Goal: Find contact information: Find contact information

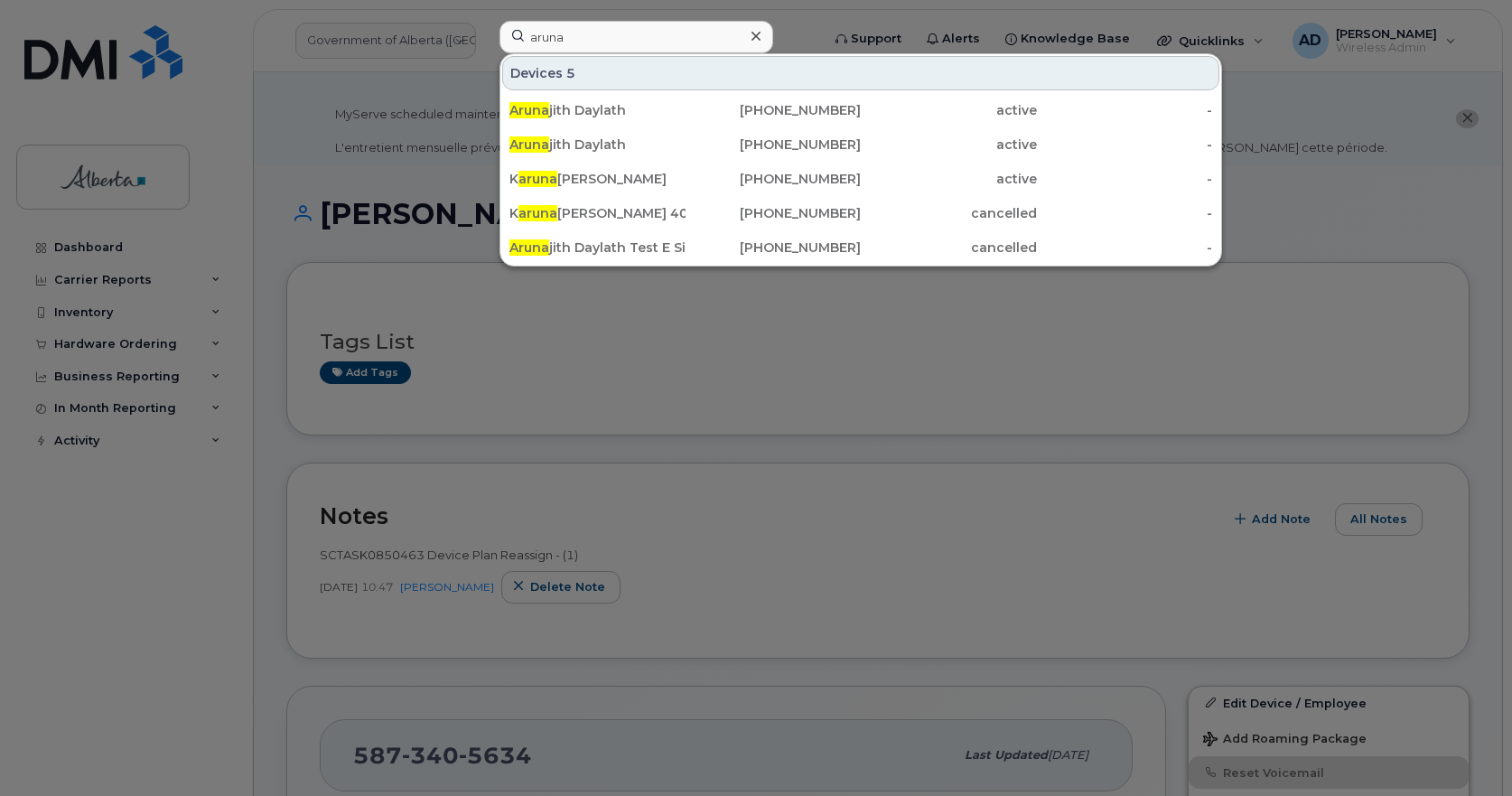
type input "aruna"
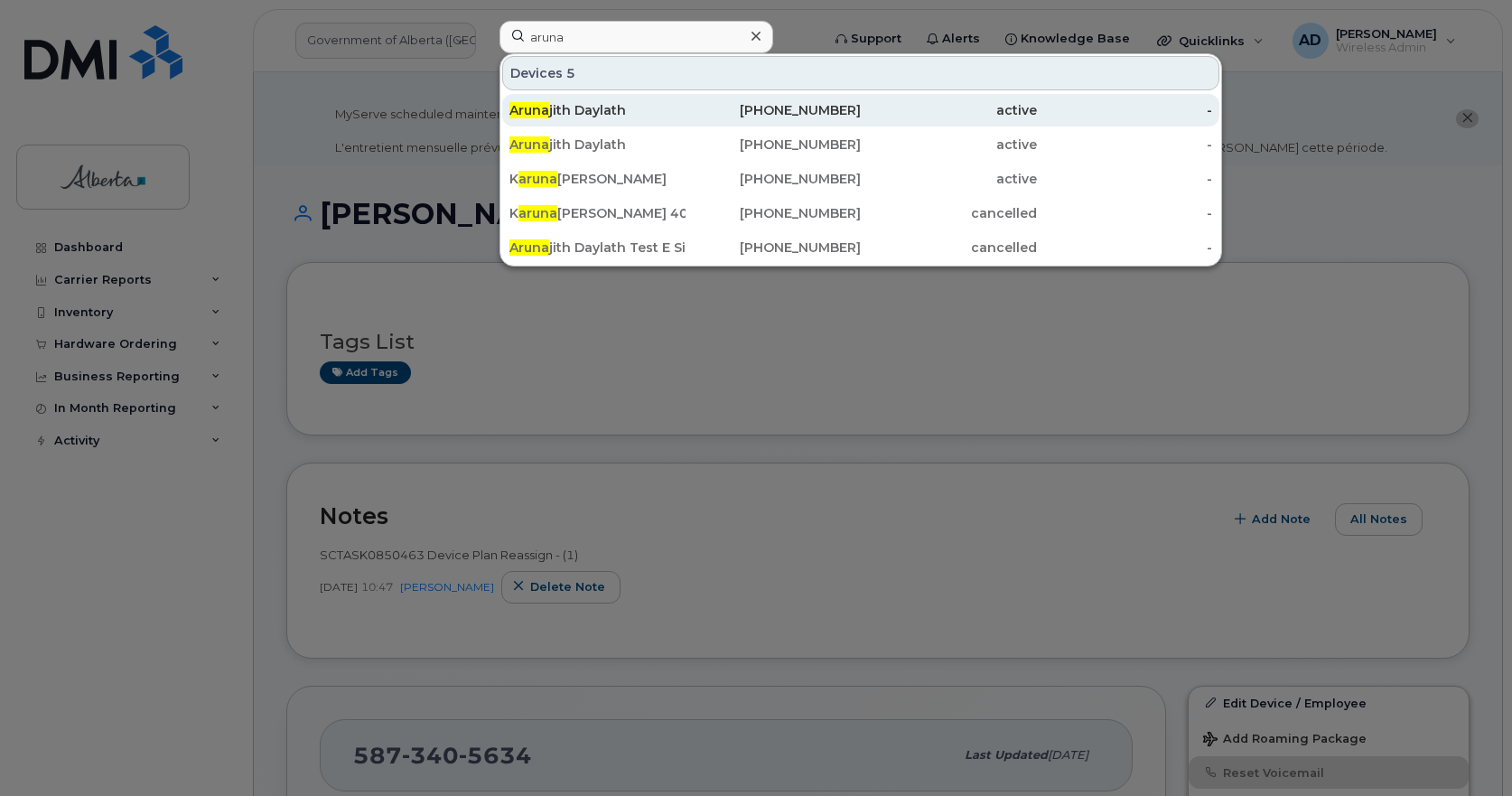
click at [829, 106] on div "[PHONE_NUMBER]" at bounding box center [774, 110] width 177 height 18
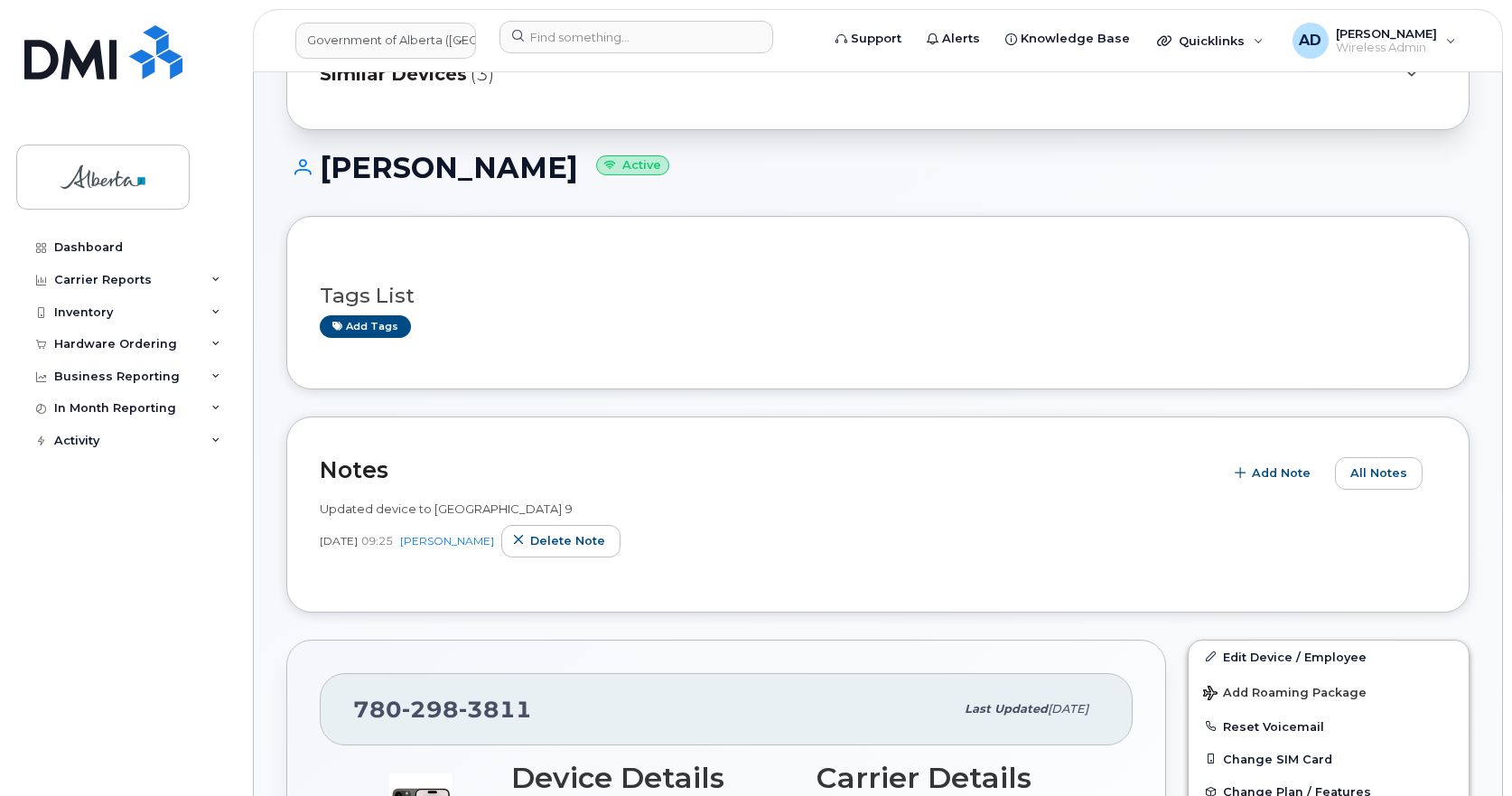
scroll to position [362, 0]
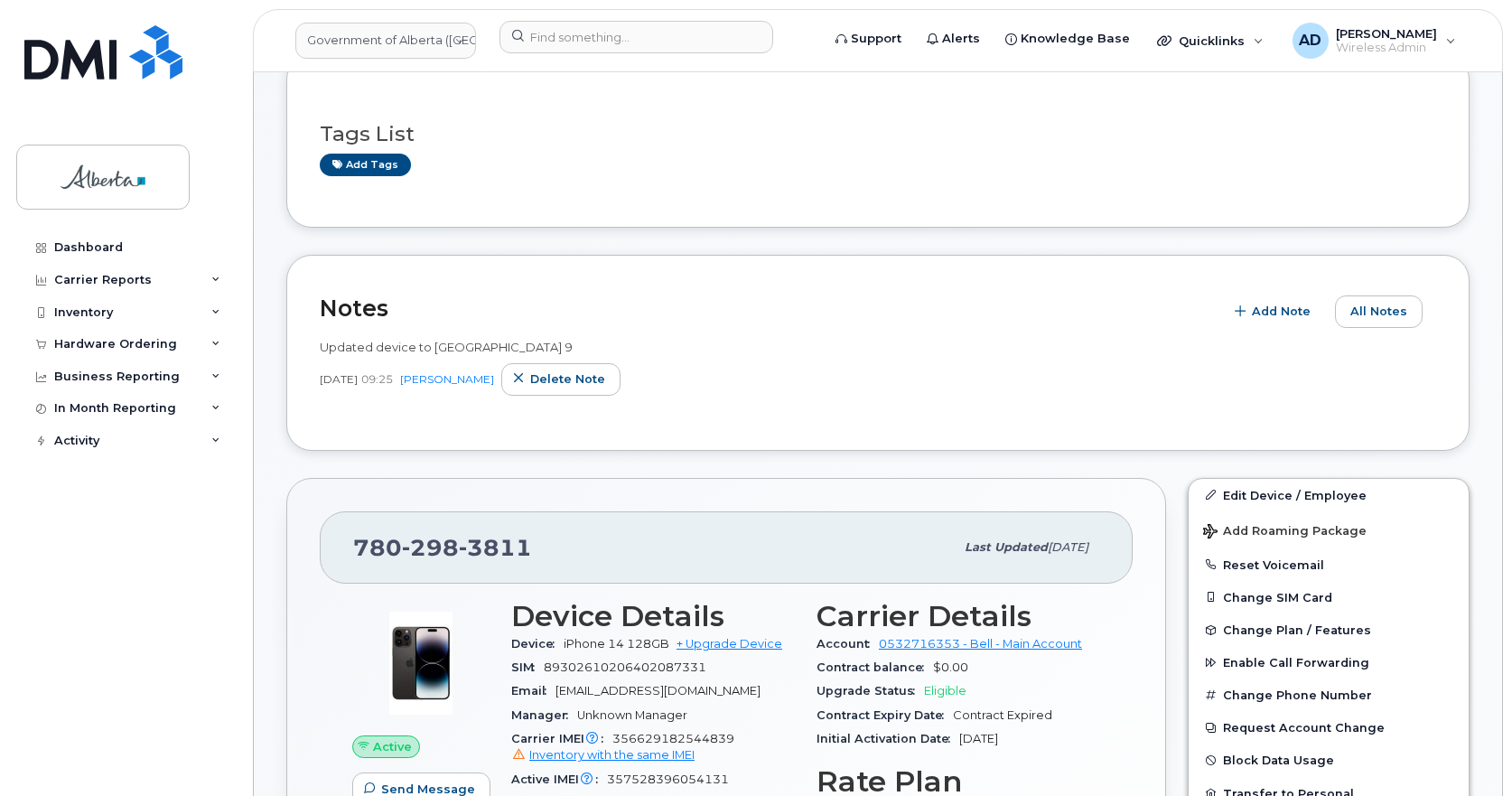
click at [469, 544] on span "3811" at bounding box center [496, 547] width 74 height 27
click at [469, 547] on span "3811" at bounding box center [496, 547] width 74 height 27
copy span "780 298 3811"
